Goal: Task Accomplishment & Management: Use online tool/utility

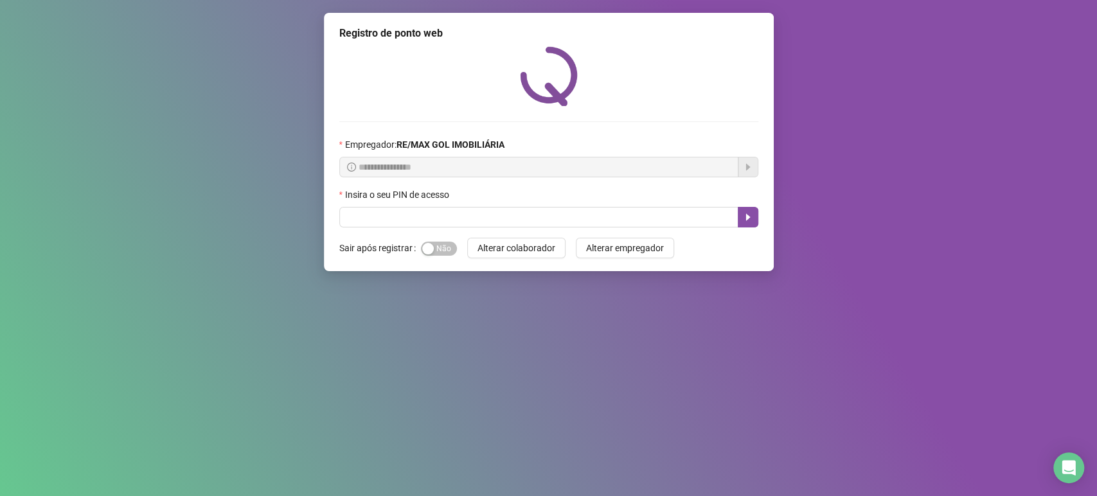
click at [385, 230] on div "**********" at bounding box center [549, 142] width 450 height 258
click at [380, 215] on input "text" at bounding box center [538, 217] width 399 height 21
type input "*****"
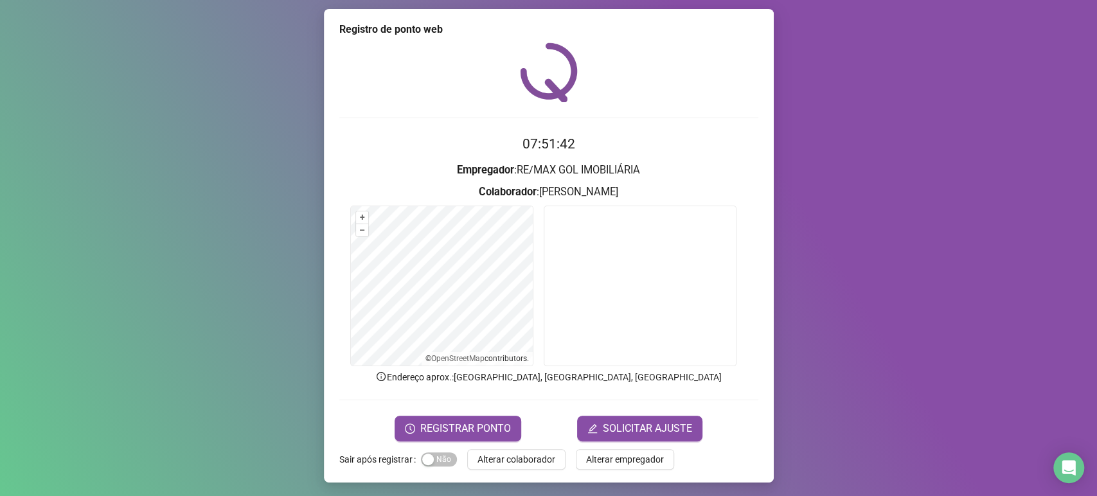
scroll to position [5, 0]
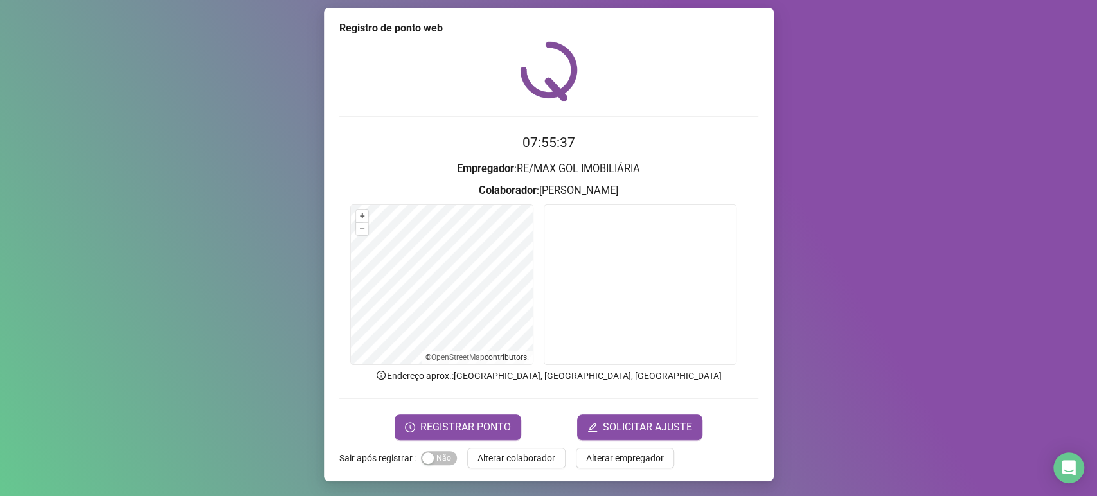
click at [673, 166] on h3 "Empregador : RE/[PERSON_NAME] IMOBILIÁRIA" at bounding box center [548, 169] width 419 height 17
drag, startPoint x: 445, startPoint y: 188, endPoint x: 764, endPoint y: 529, distance: 467.7
click at [764, 495] on html "Página inicial Registrar ponto Espelho de ponto Meus registros Minhas solicitaç…" at bounding box center [548, 248] width 1097 height 496
click at [848, 378] on div "Registro de ponto web 07:55:39 Empregador : RE/[PERSON_NAME] IMOBILIÁRIA Colabo…" at bounding box center [548, 248] width 1097 height 496
click at [694, 209] on video at bounding box center [639, 284] width 193 height 161
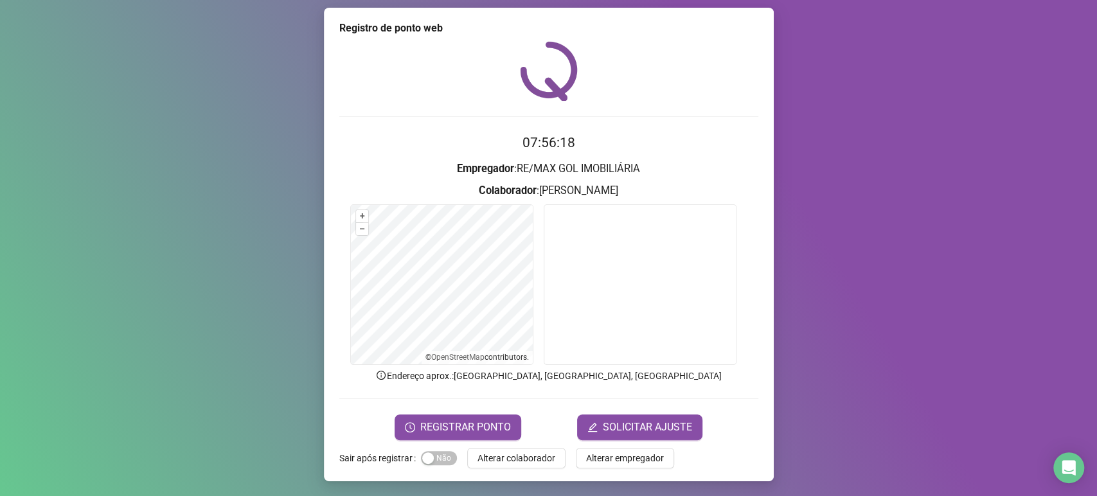
drag, startPoint x: 661, startPoint y: 211, endPoint x: 491, endPoint y: 179, distance: 172.7
click at [493, 179] on form "07:56:18 Empregador : RE/[PERSON_NAME] IMOBILIÁRIA Colaborador : [PERSON_NAME] …" at bounding box center [548, 285] width 419 height 307
drag, startPoint x: 454, startPoint y: 166, endPoint x: 614, endPoint y: 172, distance: 160.1
click at [592, 170] on h3 "Empregador : RE/[PERSON_NAME] IMOBILIÁRIA" at bounding box center [548, 169] width 419 height 17
drag, startPoint x: 614, startPoint y: 172, endPoint x: 621, endPoint y: 173, distance: 6.6
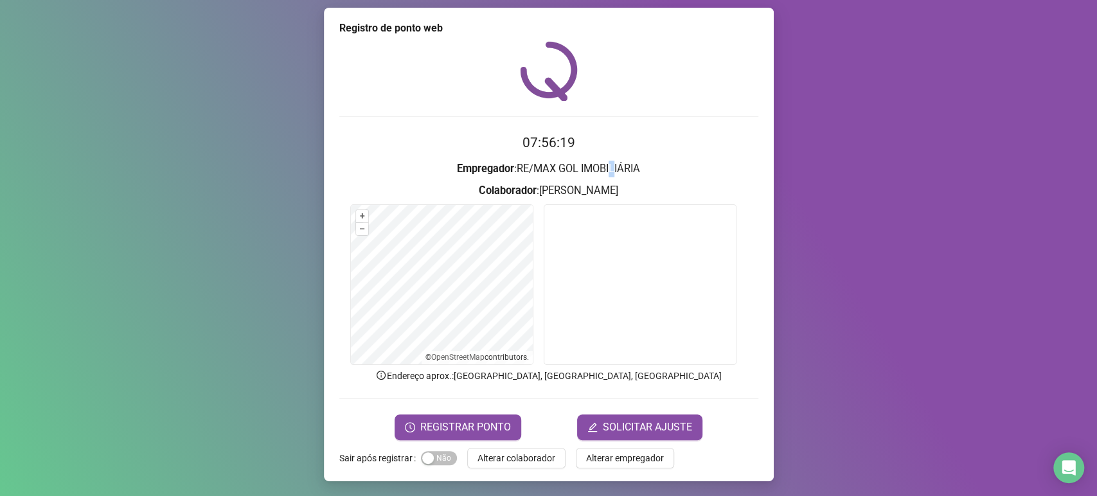
click at [619, 173] on h3 "Empregador : RE/[PERSON_NAME] IMOBILIÁRIA" at bounding box center [548, 169] width 419 height 17
click at [642, 189] on h3 "Colaborador : [PERSON_NAME]" at bounding box center [548, 190] width 419 height 17
drag, startPoint x: 642, startPoint y: 189, endPoint x: 449, endPoint y: 139, distance: 199.1
click at [449, 139] on form "07:56:22 Empregador : RE/[PERSON_NAME] IMOBILIÁRIA Colaborador : [PERSON_NAME] …" at bounding box center [548, 285] width 419 height 307
drag, startPoint x: 488, startPoint y: 108, endPoint x: 506, endPoint y: 78, distance: 35.1
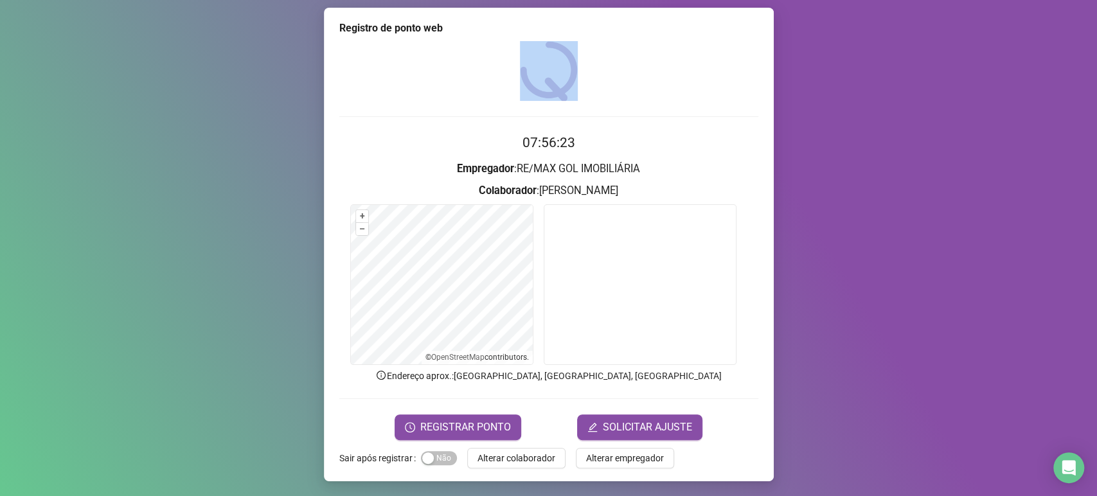
click at [506, 78] on div "07:56:23 Empregador : RE/[PERSON_NAME] IMOBILIÁRIA Colaborador : [PERSON_NAME] …" at bounding box center [548, 240] width 419 height 399
click at [549, 159] on form "07:56:24 Empregador : RE/[PERSON_NAME] IMOBILIÁRIA Colaborador : [PERSON_NAME] …" at bounding box center [548, 285] width 419 height 307
click at [595, 173] on h3 "Empregador : RE/[PERSON_NAME] IMOBILIÁRIA" at bounding box center [548, 169] width 419 height 17
drag, startPoint x: 641, startPoint y: 194, endPoint x: 461, endPoint y: 143, distance: 186.9
click at [461, 143] on form "07:56:27 Empregador : RE/[PERSON_NAME] IMOBILIÁRIA Colaborador : [PERSON_NAME] …" at bounding box center [548, 285] width 419 height 307
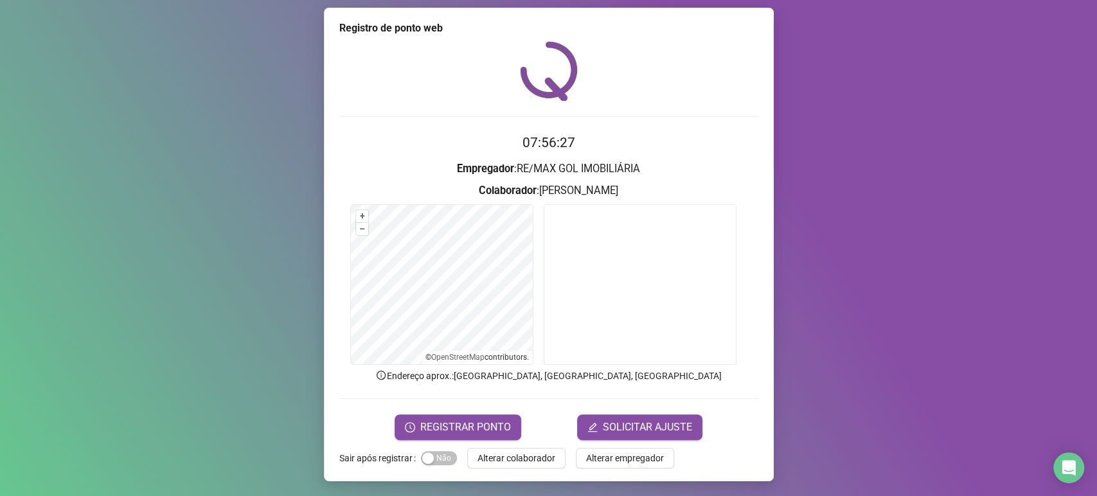
click at [591, 159] on form "07:56:27 Empregador : RE/[PERSON_NAME] IMOBILIÁRIA Colaborador : [PERSON_NAME] …" at bounding box center [548, 285] width 419 height 307
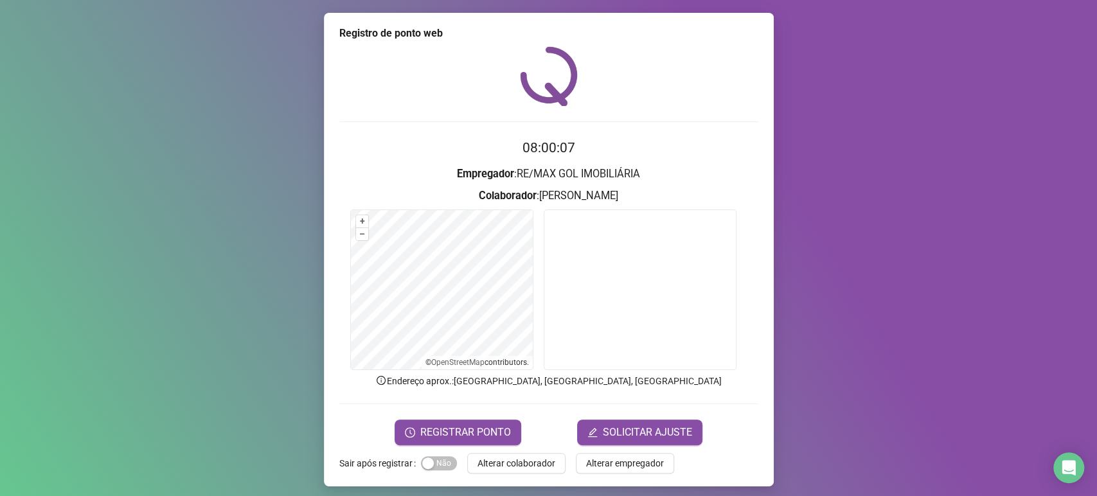
drag, startPoint x: 998, startPoint y: 297, endPoint x: 863, endPoint y: 299, distance: 134.9
click at [997, 294] on div "Registro de ponto web 08:00:07 Empregador : RE/[PERSON_NAME] IMOBILIÁRIA Colabo…" at bounding box center [548, 248] width 1097 height 496
click at [420, 430] on span "REGISTRAR PONTO" at bounding box center [465, 432] width 91 height 15
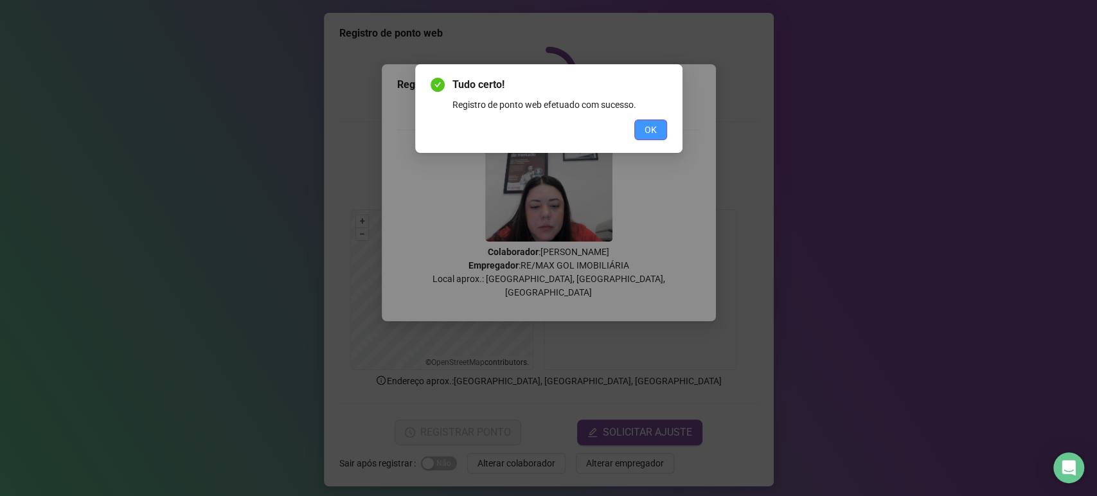
click at [657, 132] on button "OK" at bounding box center [650, 129] width 33 height 21
